Goal: Information Seeking & Learning: Compare options

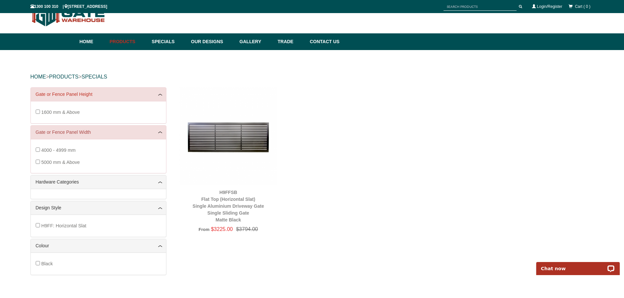
click at [102, 95] on link "Gate or Fence Panel Height" at bounding box center [98, 94] width 125 height 7
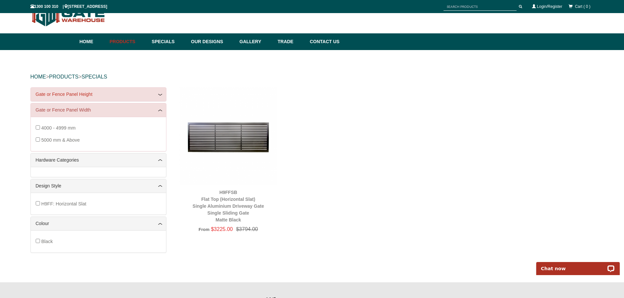
click at [109, 94] on link "Gate or Fence Panel Height" at bounding box center [98, 94] width 125 height 7
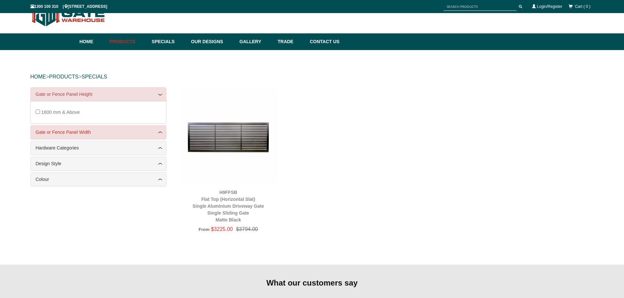
click at [125, 130] on link "Gate or Fence Panel Width" at bounding box center [98, 132] width 125 height 7
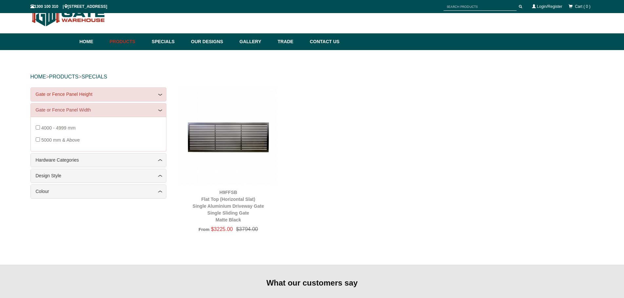
drag, startPoint x: 149, startPoint y: 94, endPoint x: 160, endPoint y: 95, distance: 10.9
click at [149, 95] on link "Gate or Fence Panel Height" at bounding box center [98, 94] width 125 height 7
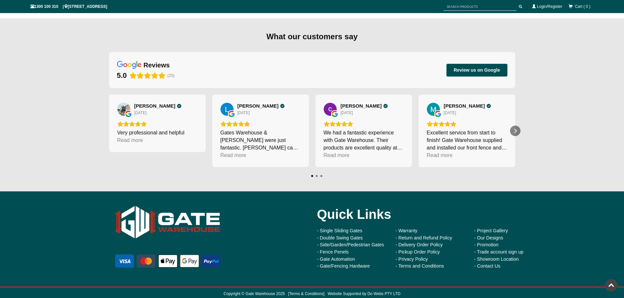
scroll to position [630, 0]
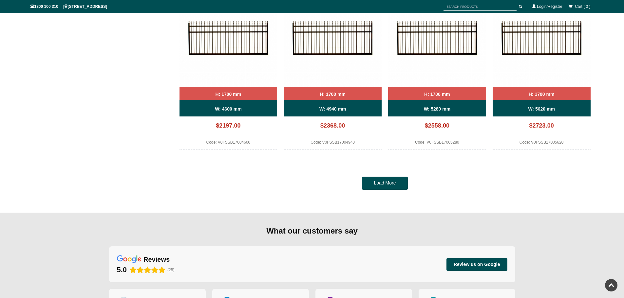
click at [382, 181] on link "Load More" at bounding box center [385, 183] width 46 height 13
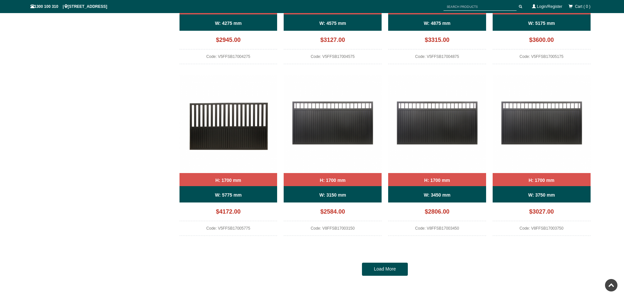
scroll to position [1318, 0]
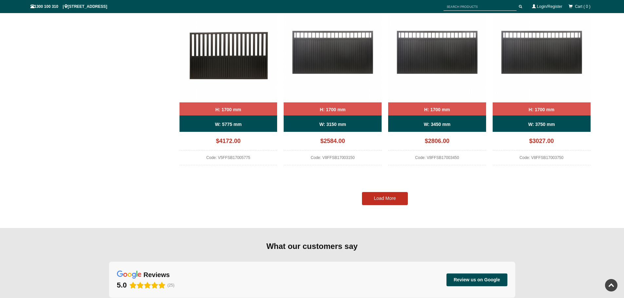
click at [378, 197] on link "Load More" at bounding box center [385, 198] width 46 height 13
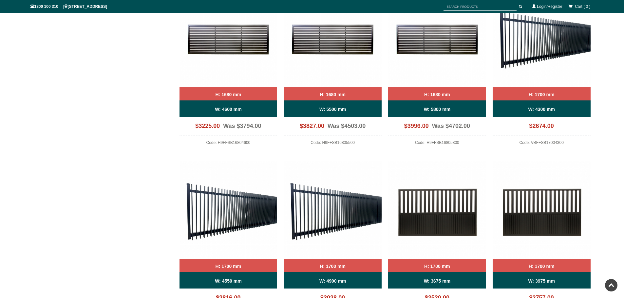
scroll to position [827, 0]
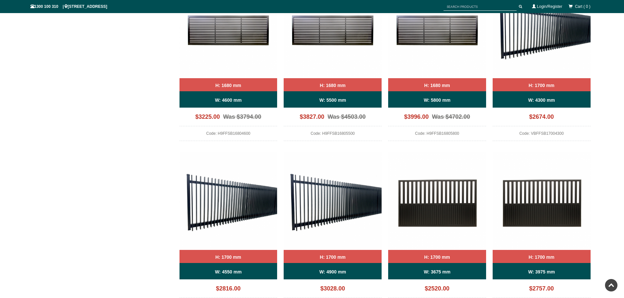
click at [243, 255] on div "H: 1700 mm" at bounding box center [228, 256] width 98 height 13
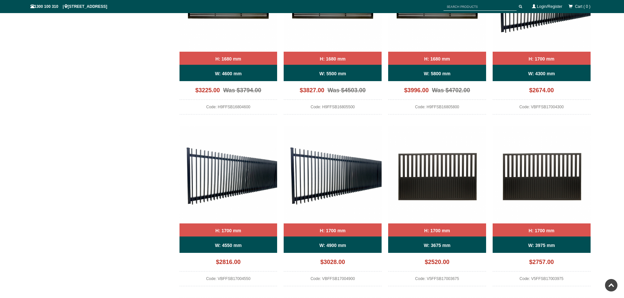
scroll to position [794, 0]
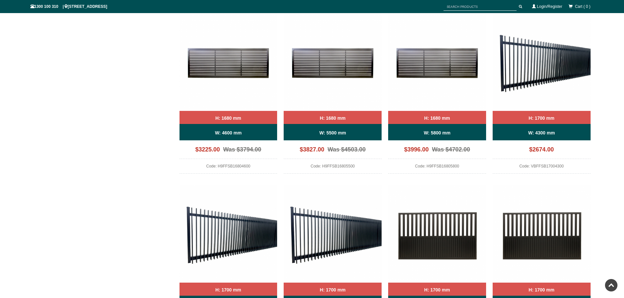
click at [527, 114] on div "H: 1700 mm" at bounding box center [542, 117] width 98 height 13
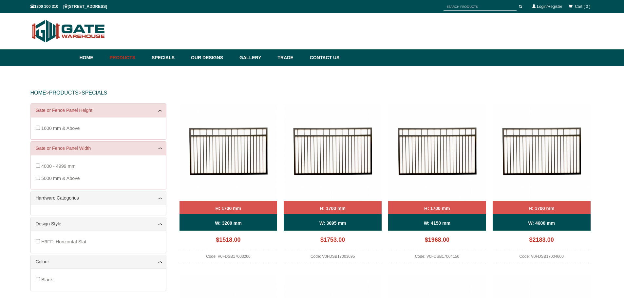
scroll to position [0, 0]
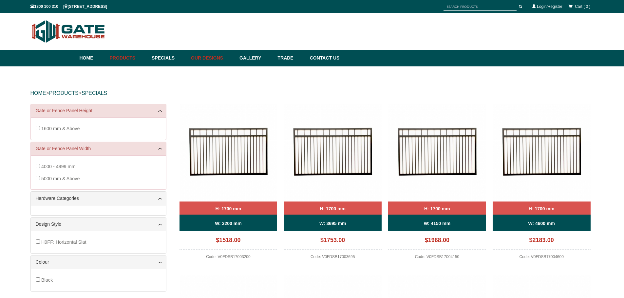
click at [213, 61] on link "Our Designs" at bounding box center [212, 58] width 48 height 17
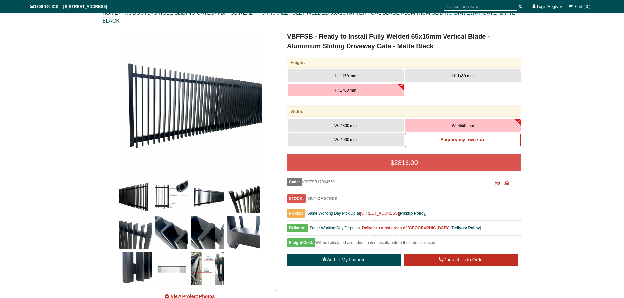
scroll to position [82, 0]
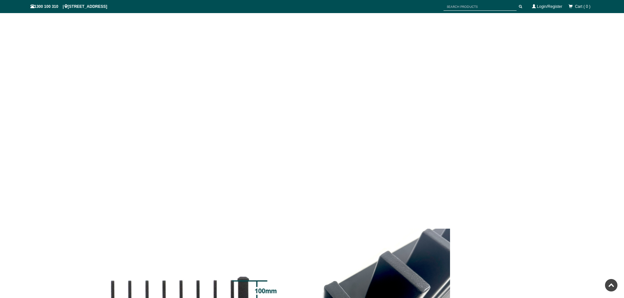
scroll to position [671, 0]
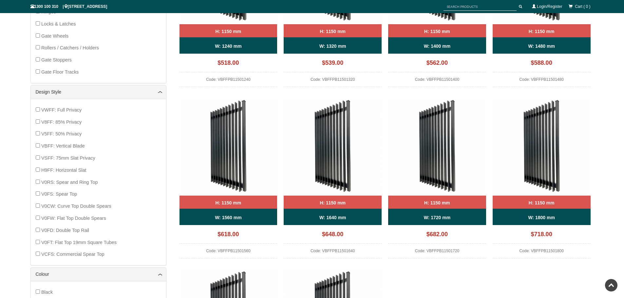
scroll to position [344, 0]
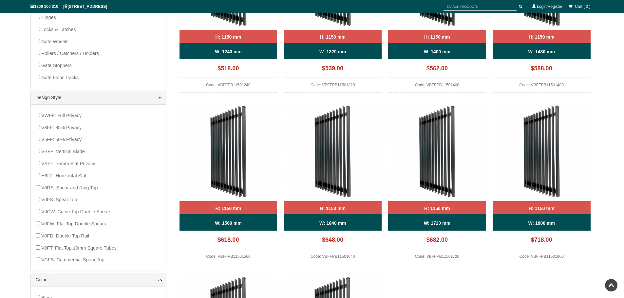
click at [330, 223] on b "W: 1640 mm" at bounding box center [332, 223] width 27 height 5
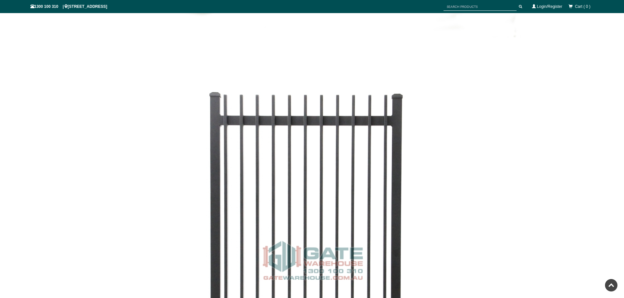
scroll to position [3259, 0]
